Goal: Task Accomplishment & Management: Use online tool/utility

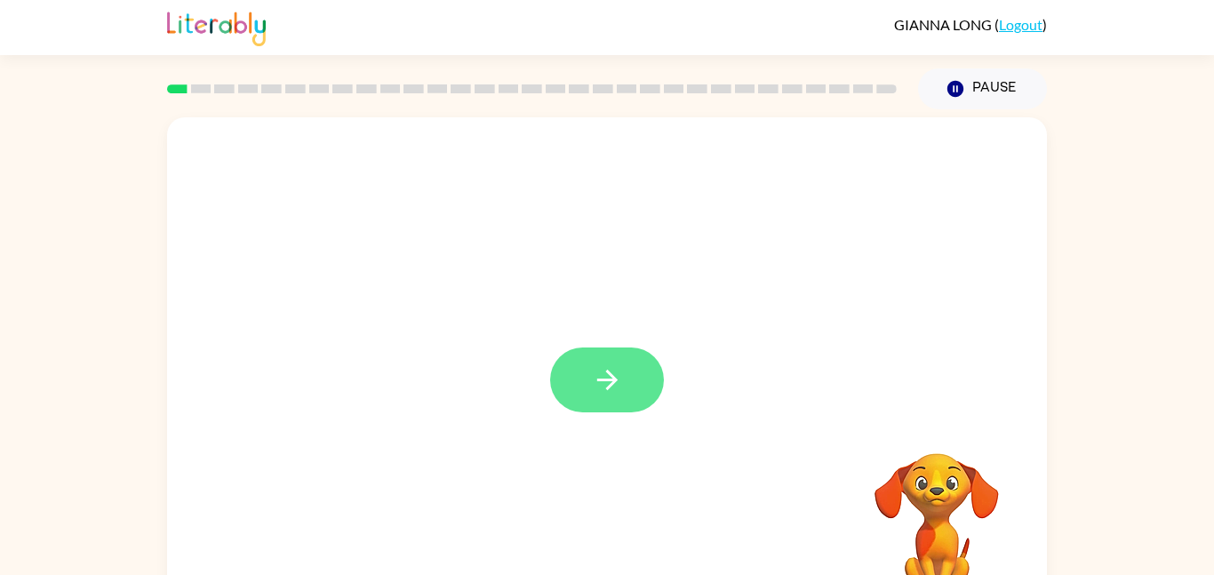
click at [620, 399] on button "button" at bounding box center [607, 380] width 114 height 65
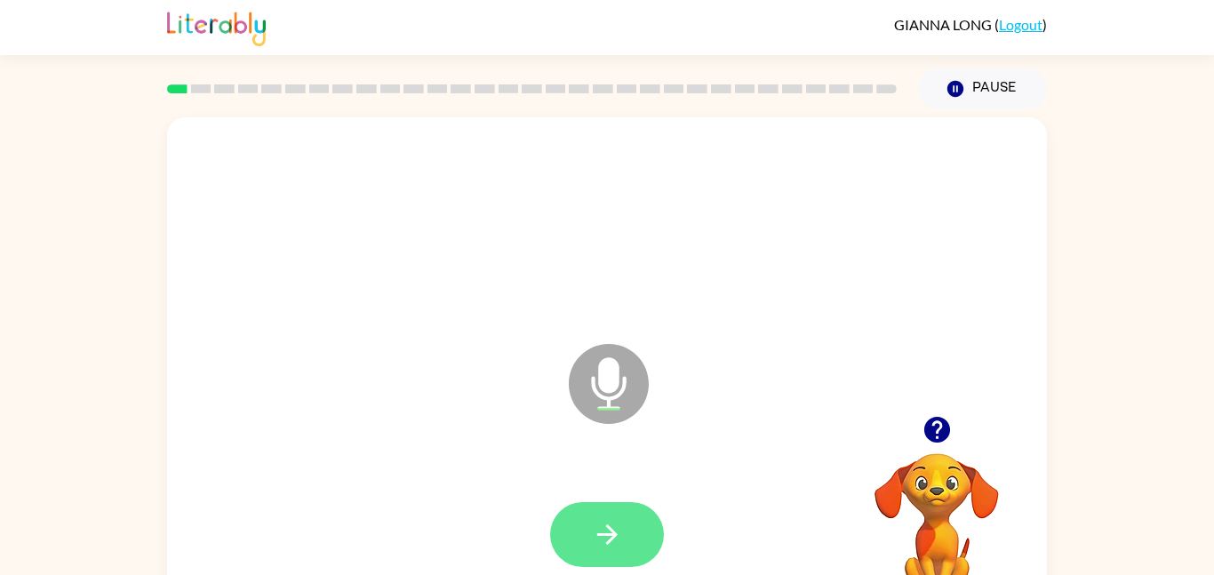
click at [600, 545] on icon "button" at bounding box center [607, 534] width 31 height 31
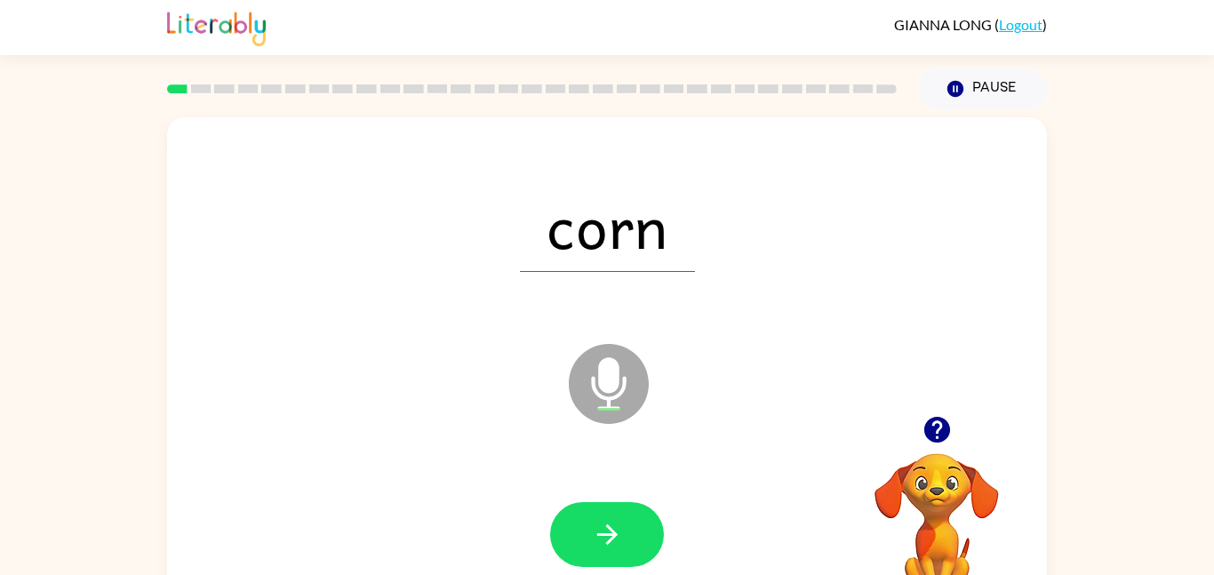
click at [632, 541] on button "button" at bounding box center [607, 534] width 114 height 65
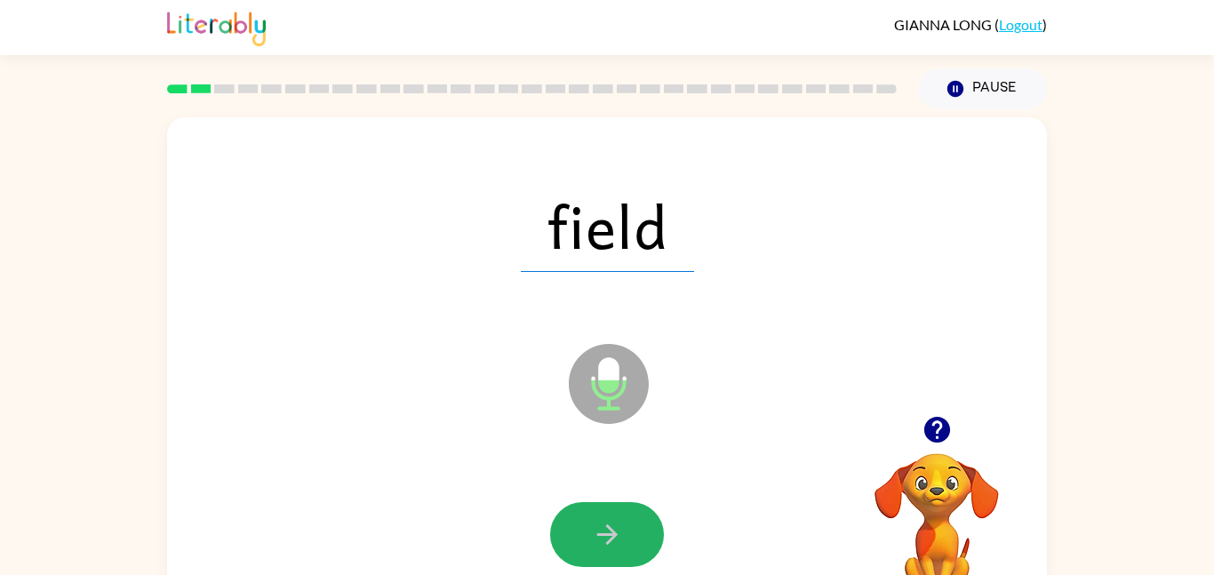
click at [632, 541] on button "button" at bounding box center [607, 534] width 114 height 65
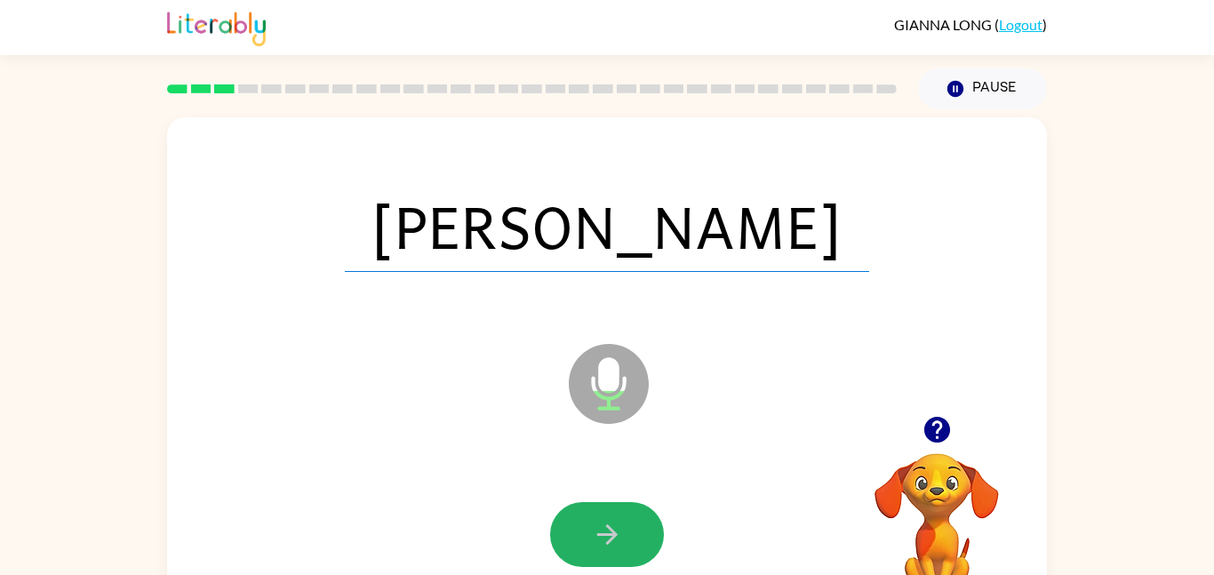
click at [632, 541] on button "button" at bounding box center [607, 534] width 114 height 65
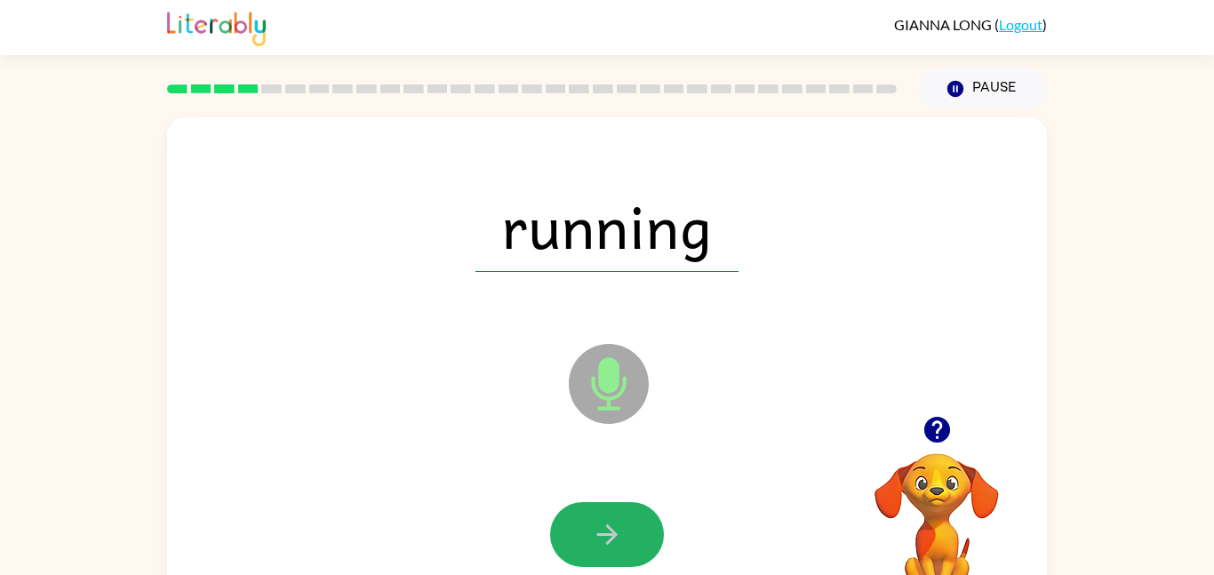
click at [632, 541] on button "button" at bounding box center [607, 534] width 114 height 65
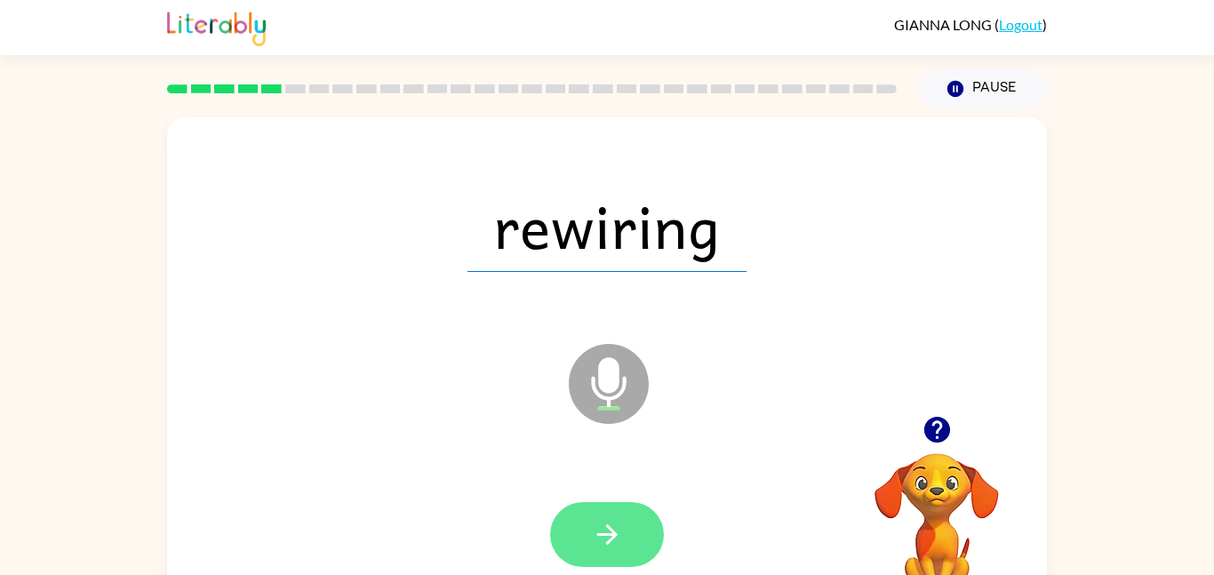
click at [632, 541] on button "button" at bounding box center [607, 534] width 114 height 65
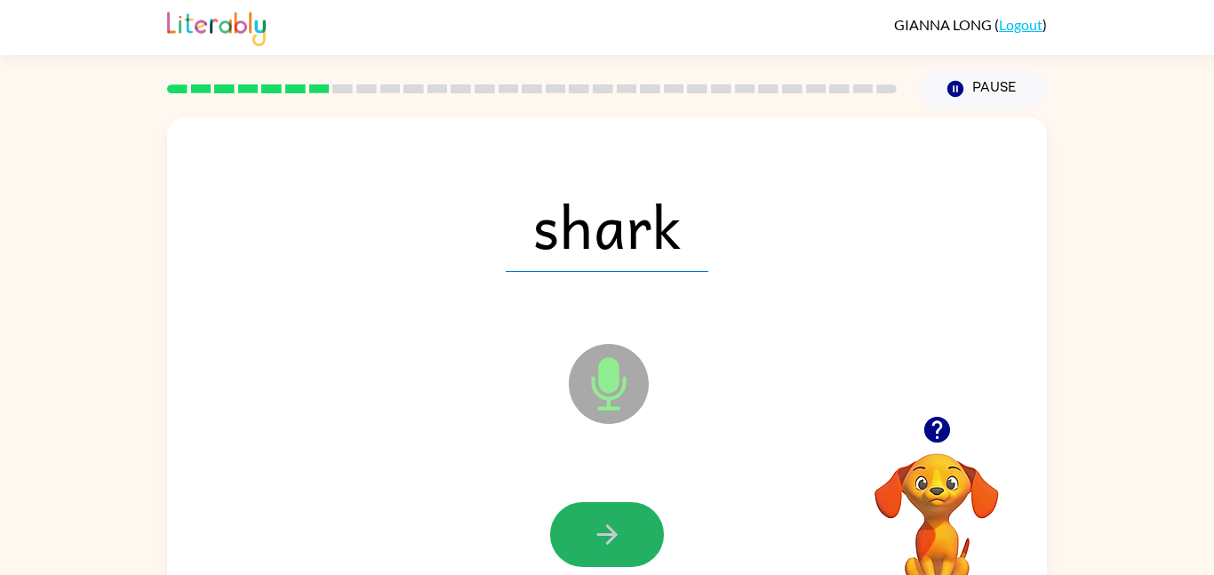
click at [632, 541] on button "button" at bounding box center [607, 534] width 114 height 65
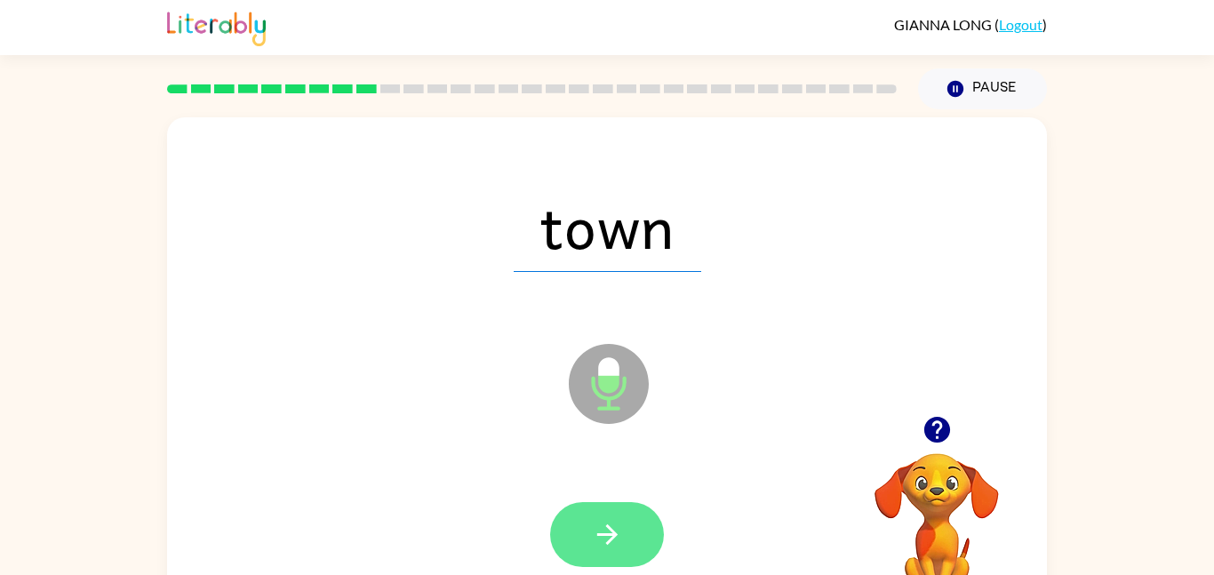
click at [639, 543] on button "button" at bounding box center [607, 534] width 114 height 65
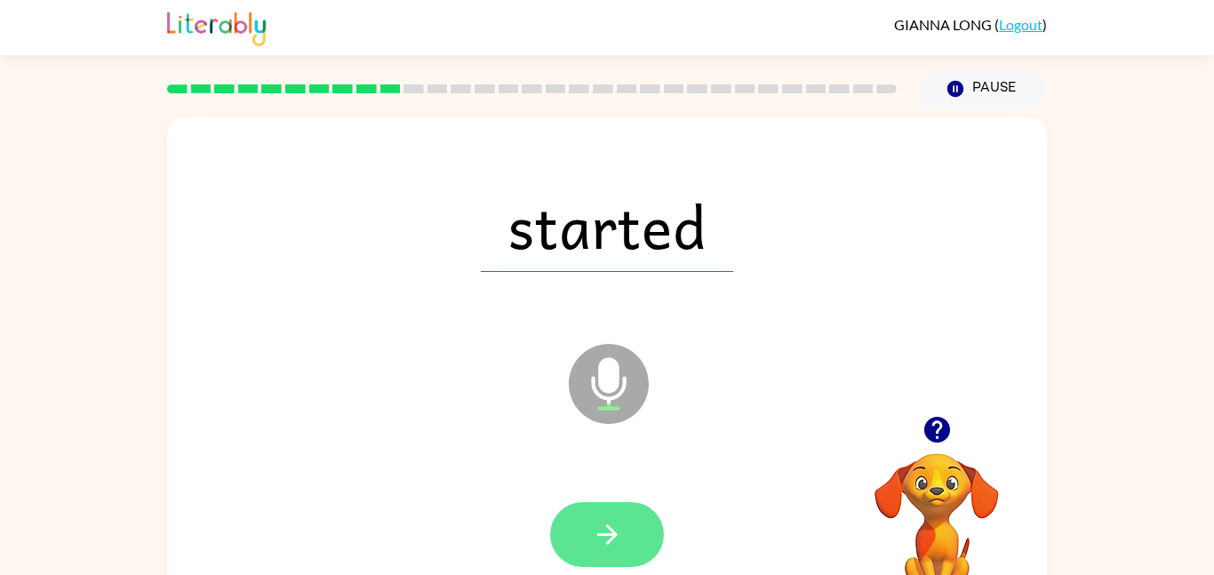
click at [637, 542] on button "button" at bounding box center [607, 534] width 114 height 65
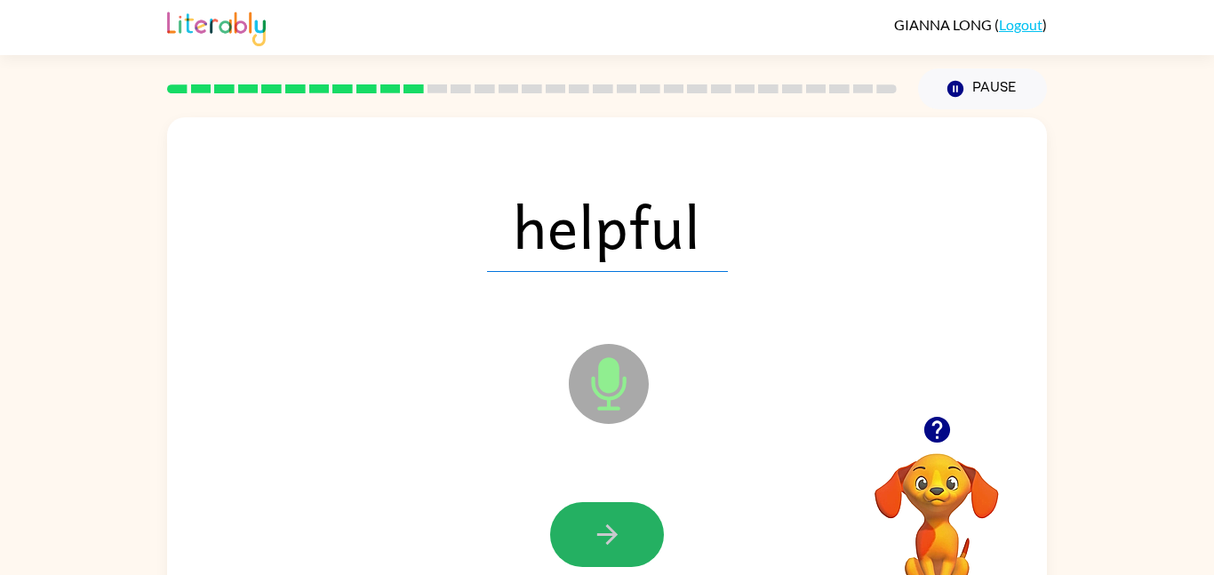
click at [637, 542] on button "button" at bounding box center [607, 534] width 114 height 65
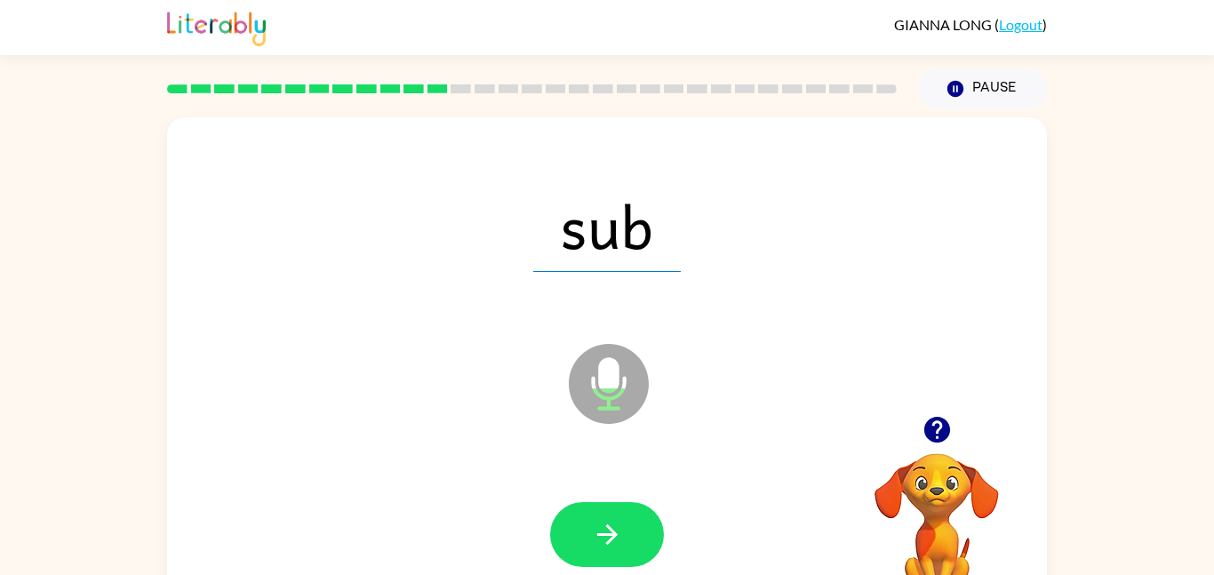
click at [637, 542] on button "button" at bounding box center [607, 534] width 114 height 65
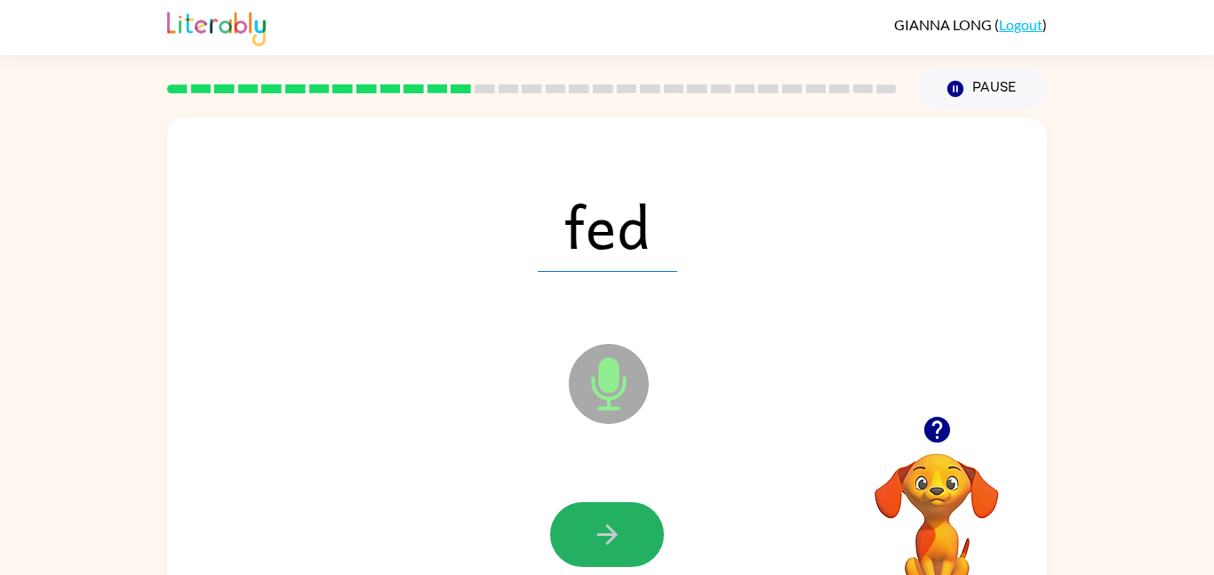
click at [637, 542] on button "button" at bounding box center [607, 534] width 114 height 65
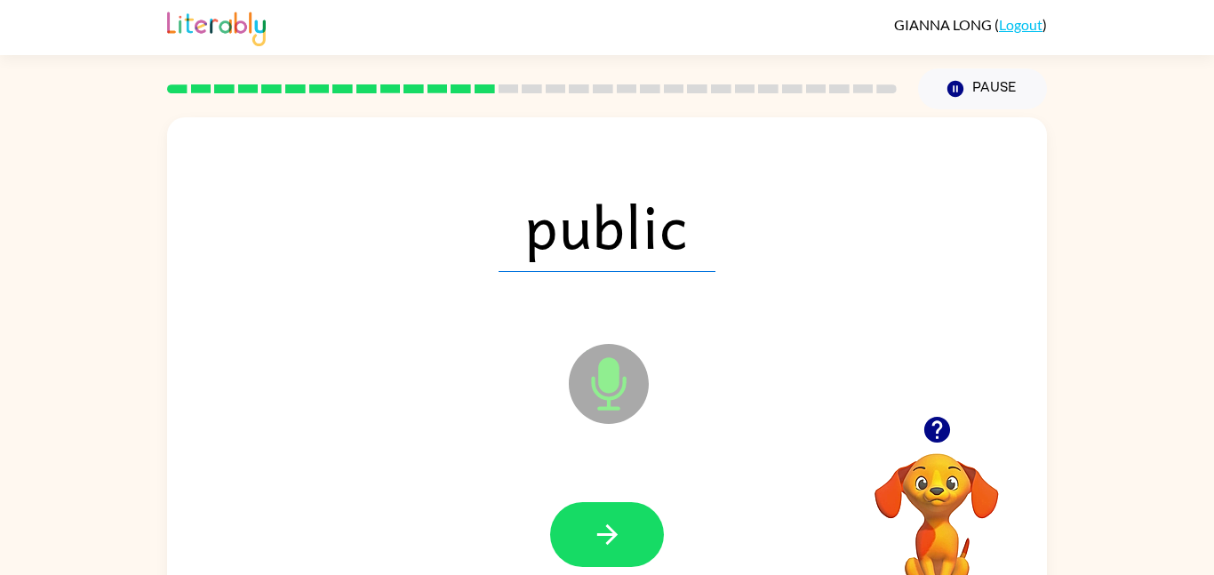
click at [637, 542] on button "button" at bounding box center [607, 534] width 114 height 65
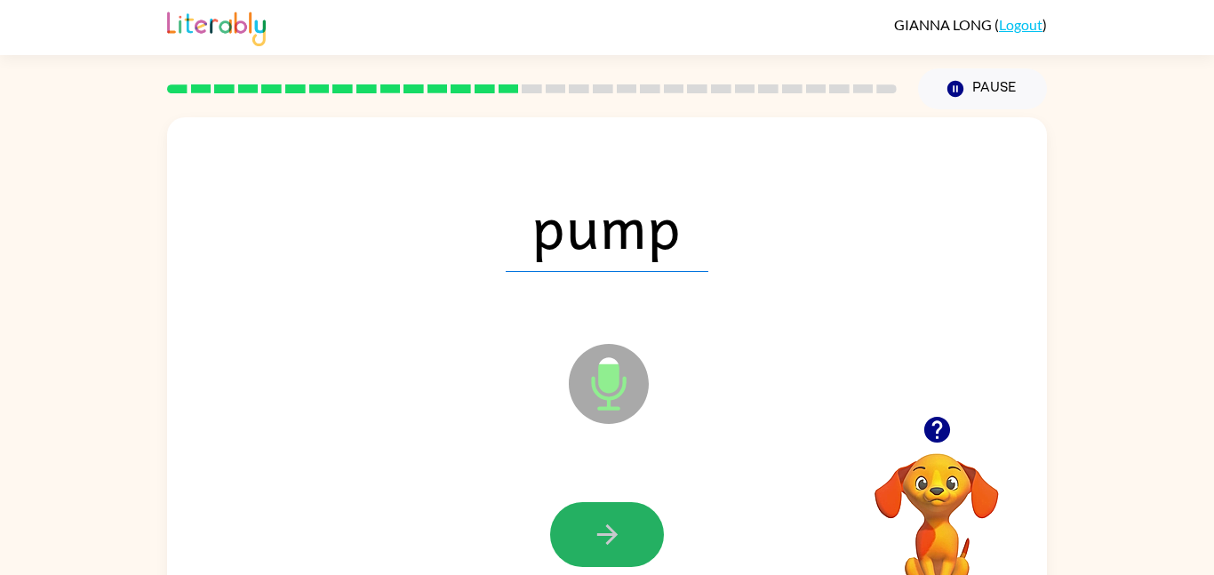
click at [637, 542] on button "button" at bounding box center [607, 534] width 114 height 65
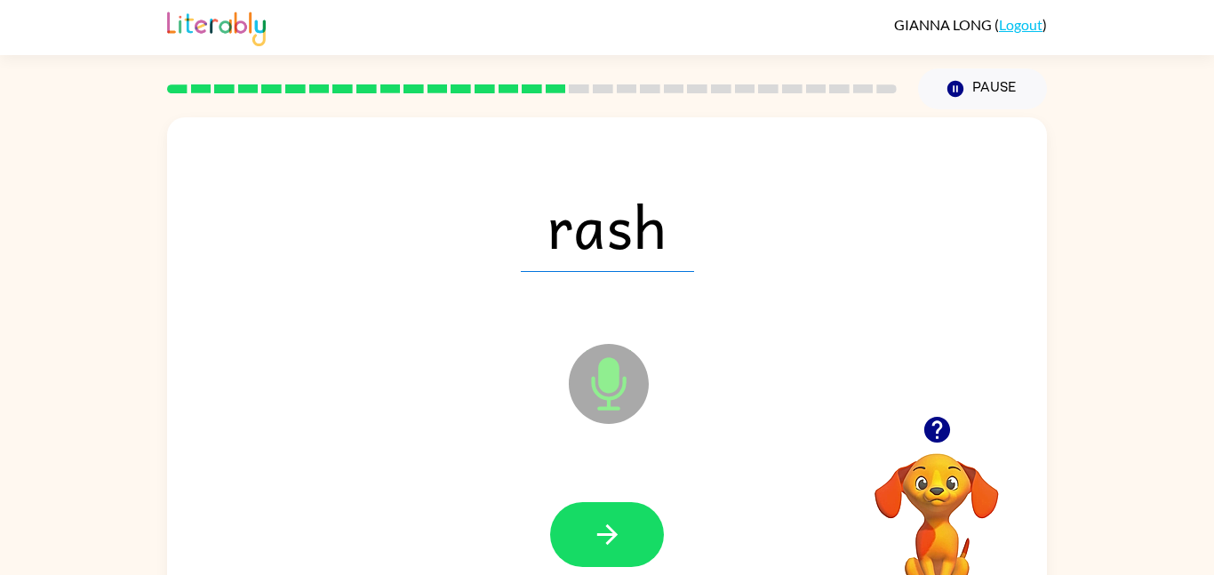
click at [637, 542] on button "button" at bounding box center [607, 534] width 114 height 65
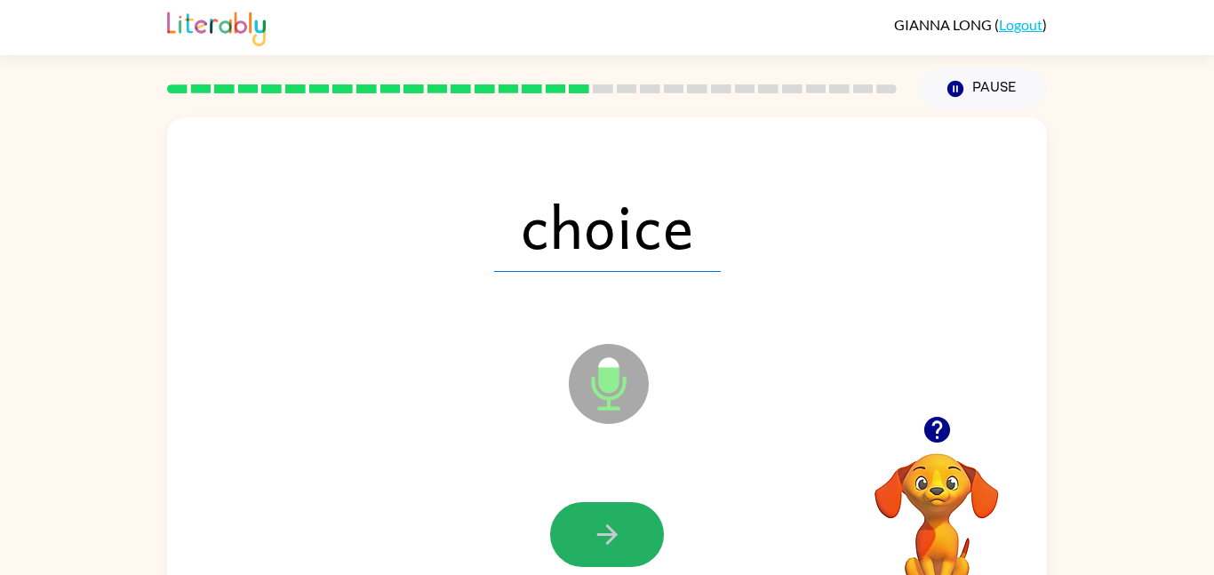
click at [637, 542] on button "button" at bounding box center [607, 534] width 114 height 65
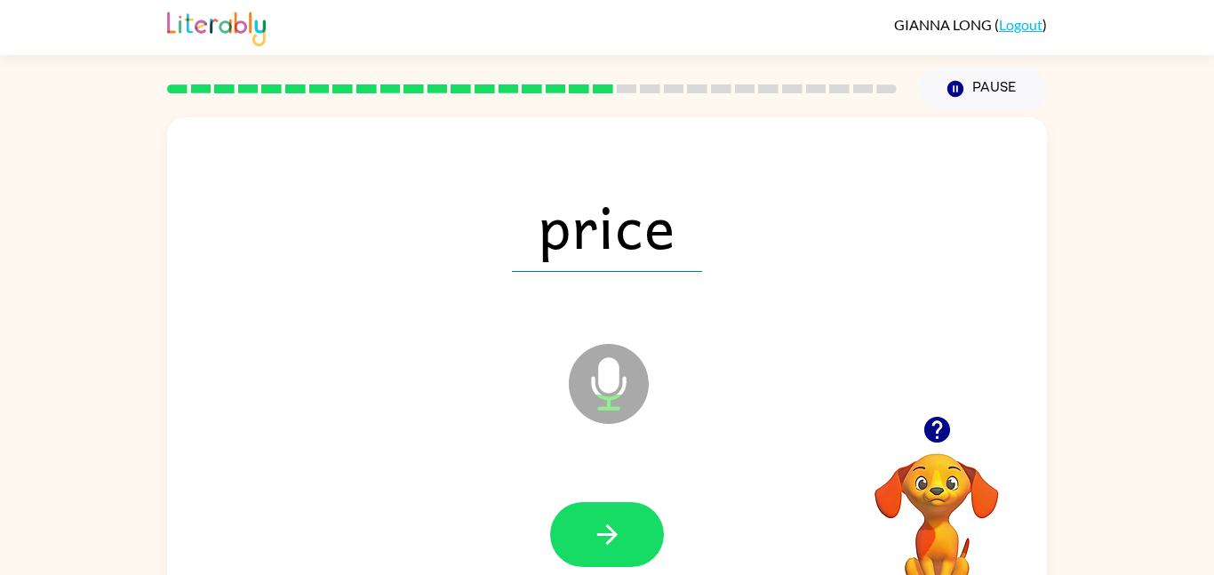
click at [637, 542] on button "button" at bounding box center [607, 534] width 114 height 65
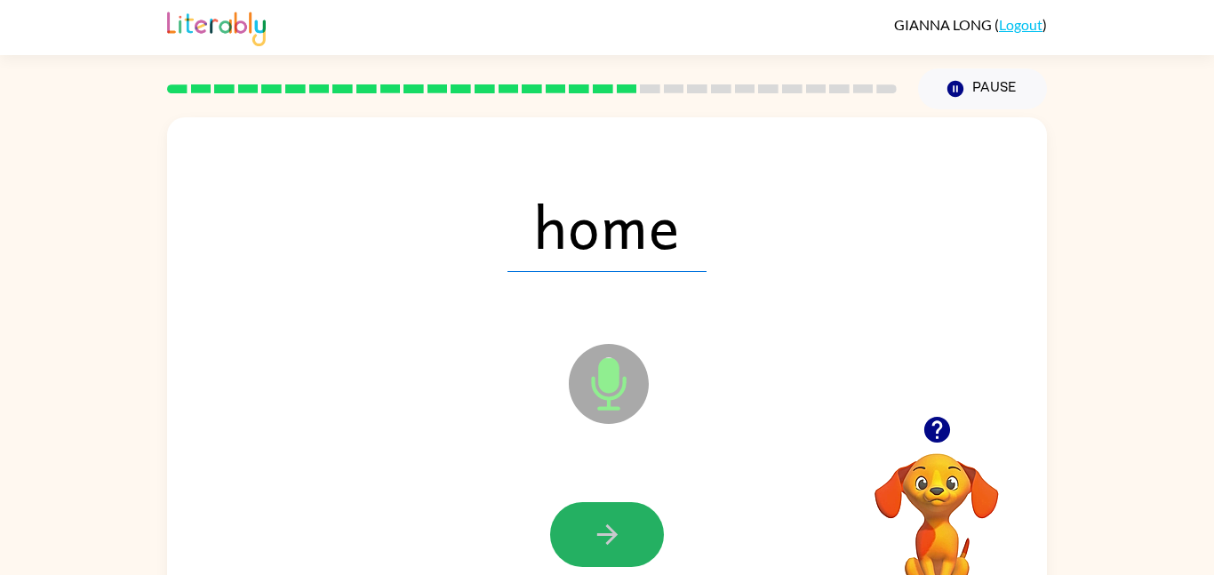
click at [636, 542] on button "button" at bounding box center [607, 534] width 114 height 65
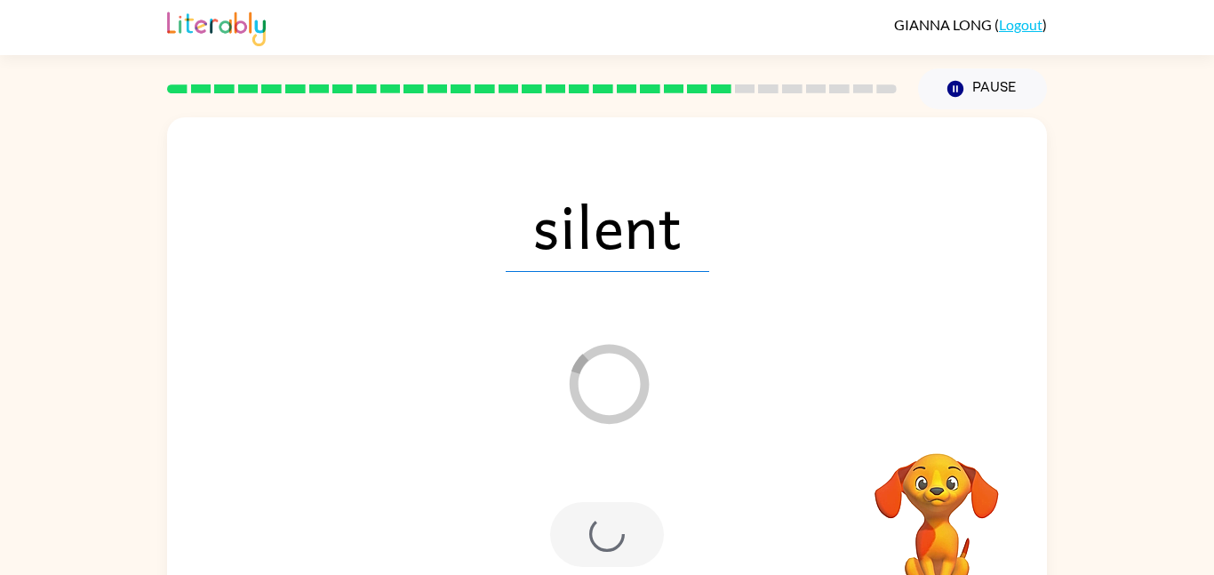
click at [636, 542] on div at bounding box center [607, 534] width 114 height 65
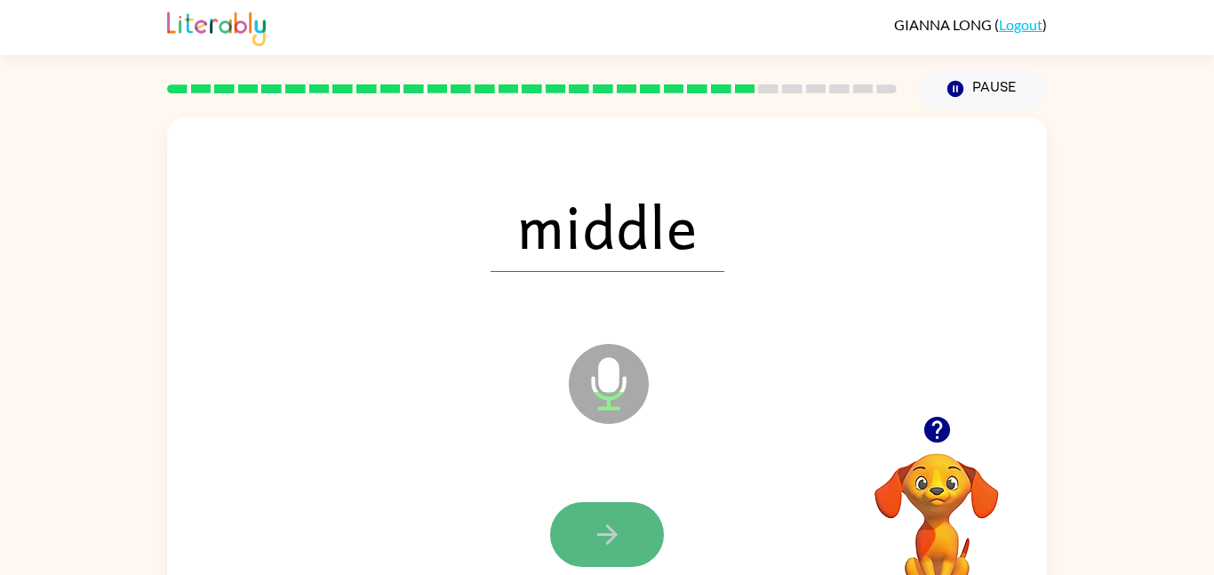
click at [620, 521] on icon "button" at bounding box center [607, 534] width 31 height 31
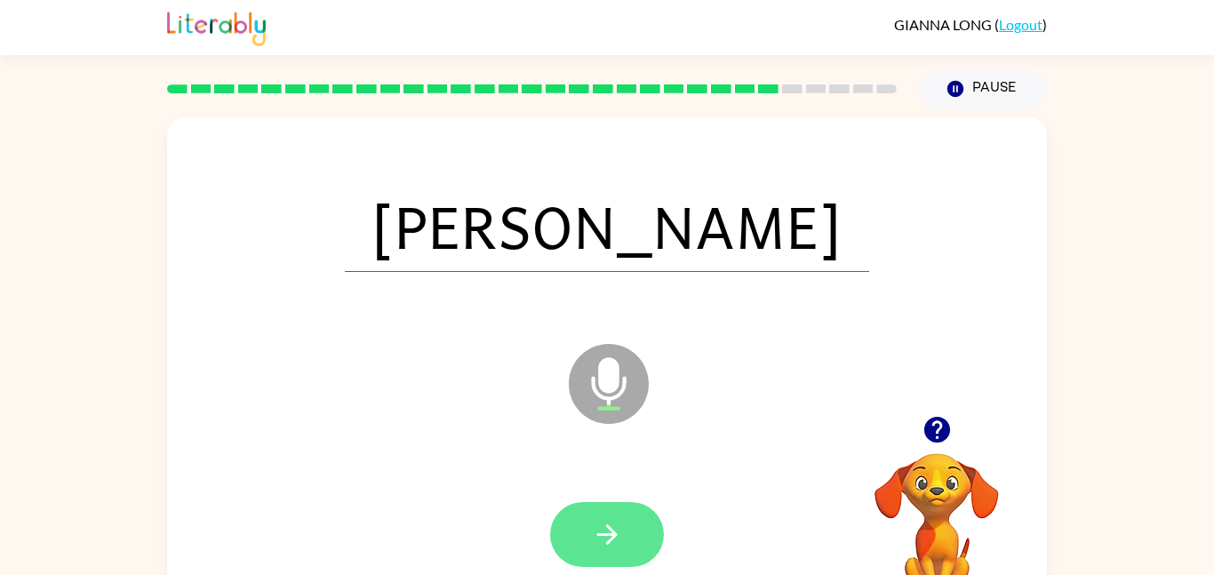
click at [629, 523] on button "button" at bounding box center [607, 534] width 114 height 65
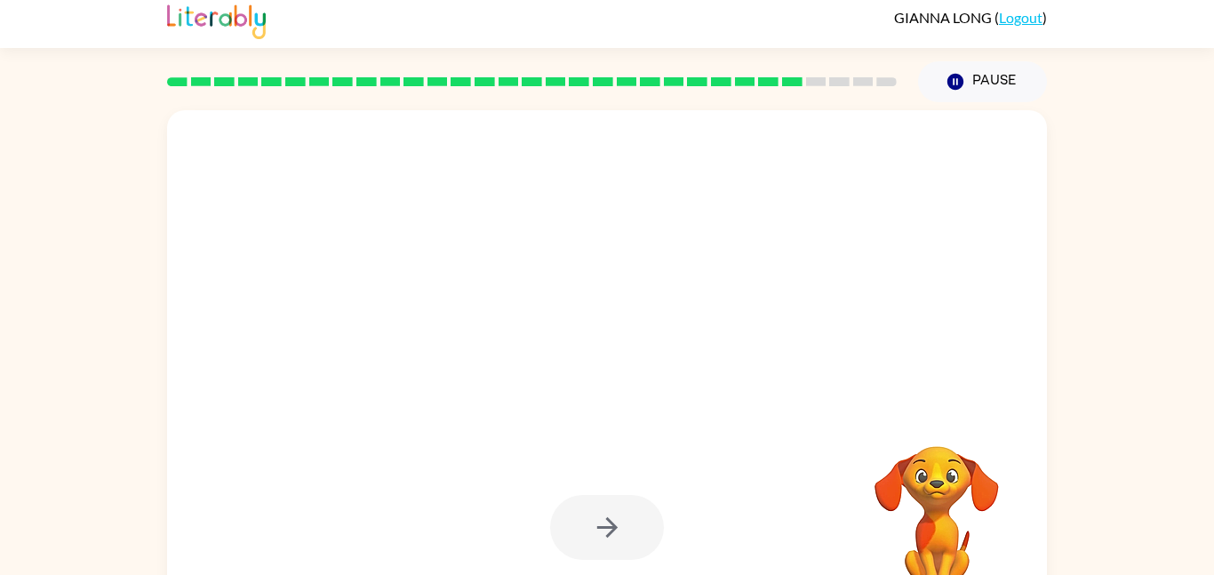
scroll to position [10, 0]
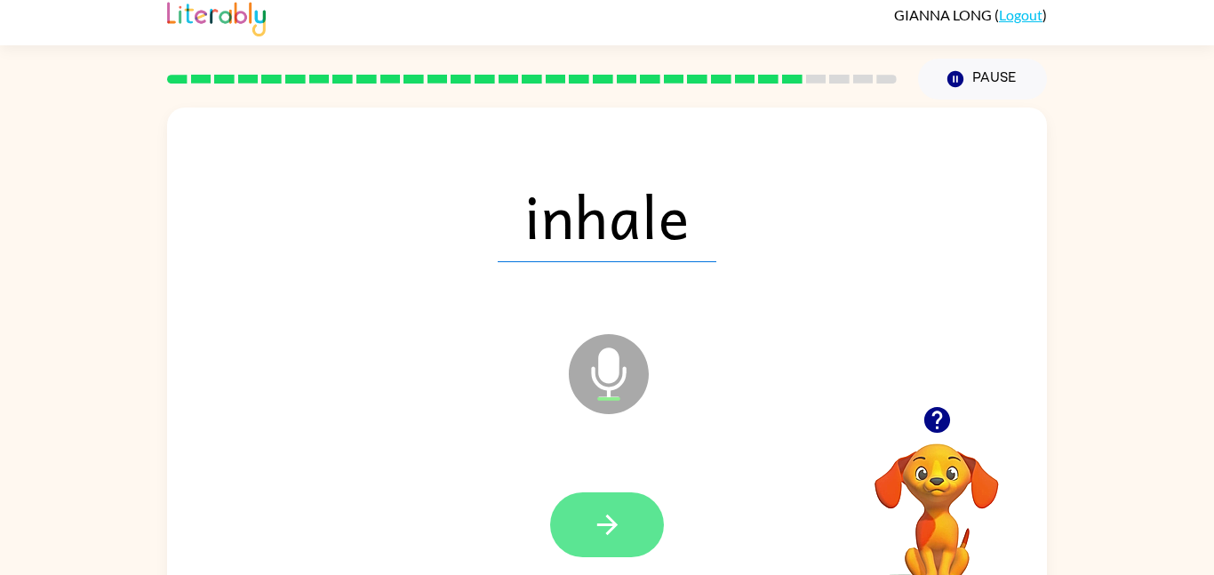
click at [635, 528] on button "button" at bounding box center [607, 524] width 114 height 65
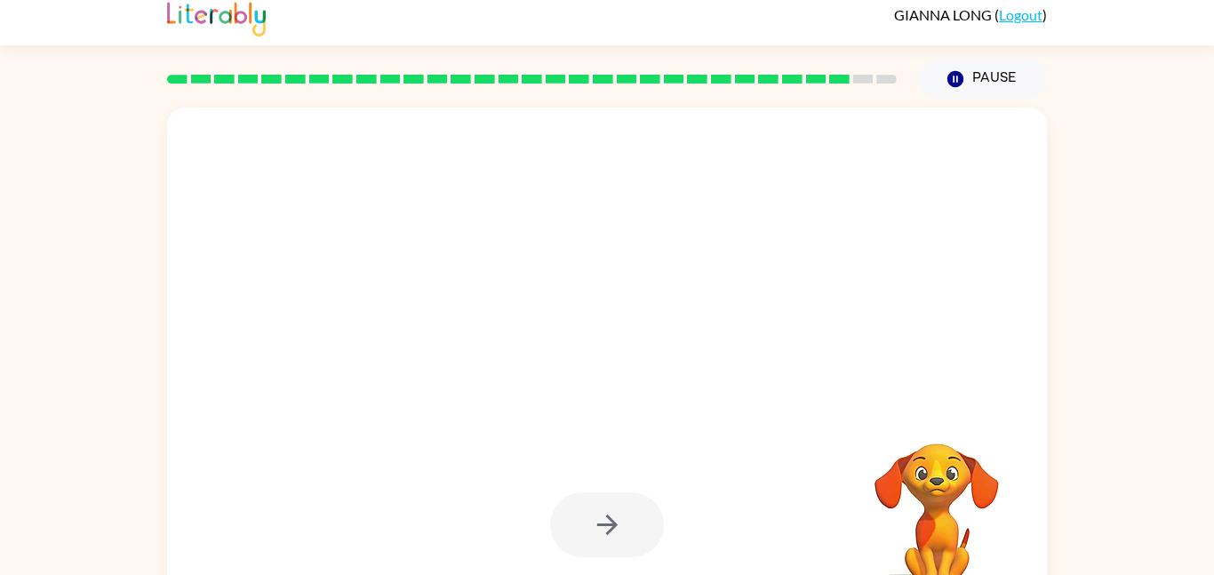
click at [644, 532] on div at bounding box center [607, 524] width 114 height 65
